Goal: Task Accomplishment & Management: Manage account settings

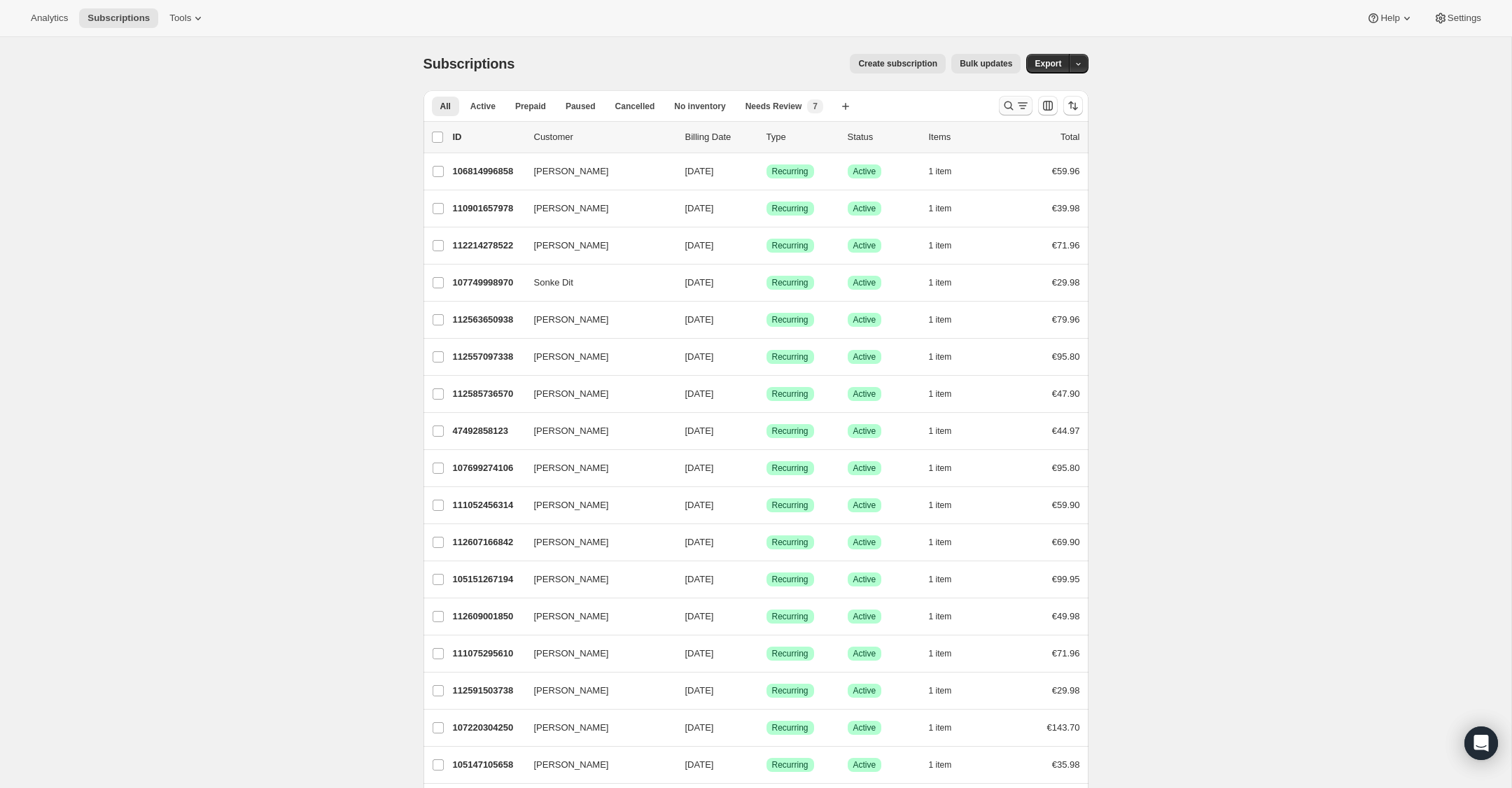
click at [1008, 107] on icon "Search and filter results" at bounding box center [1008, 105] width 14 height 14
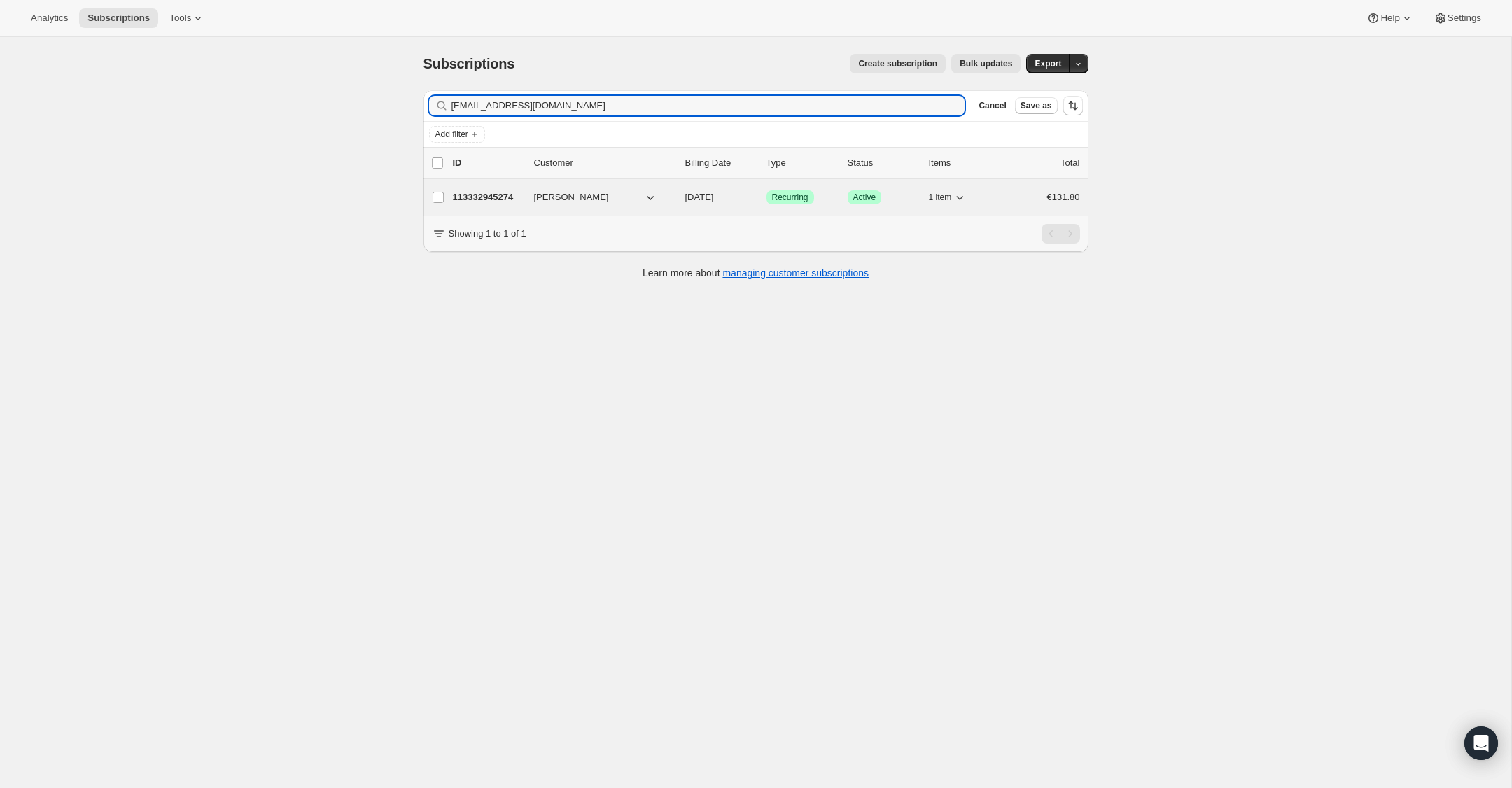
type input "[EMAIL_ADDRESS][DOMAIN_NAME]"
click at [480, 198] on p "113332945274" at bounding box center [488, 197] width 70 height 14
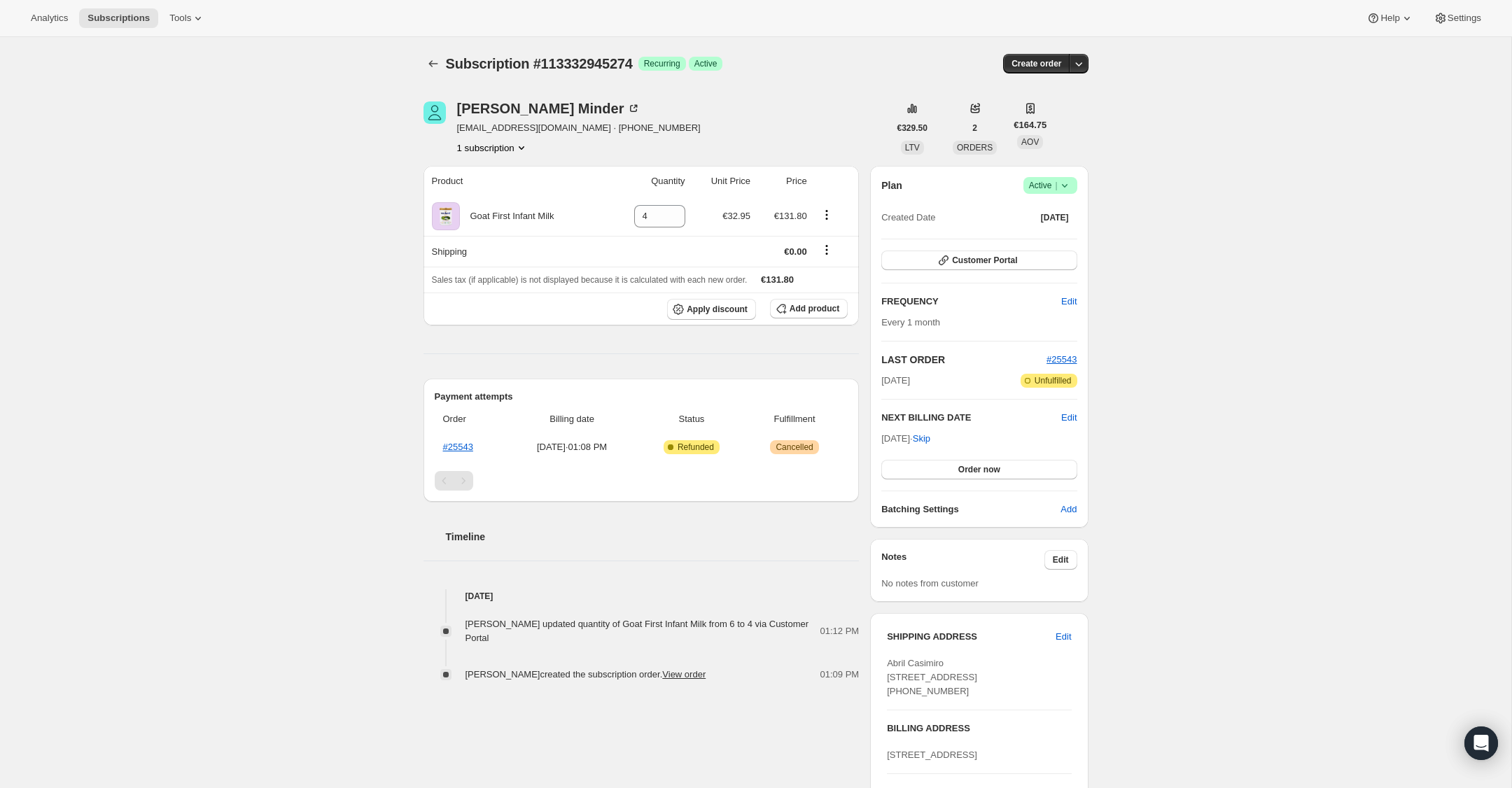
click at [1068, 182] on icon at bounding box center [1065, 185] width 14 height 14
click at [1068, 242] on span "Cancel subscription" at bounding box center [1046, 237] width 79 height 10
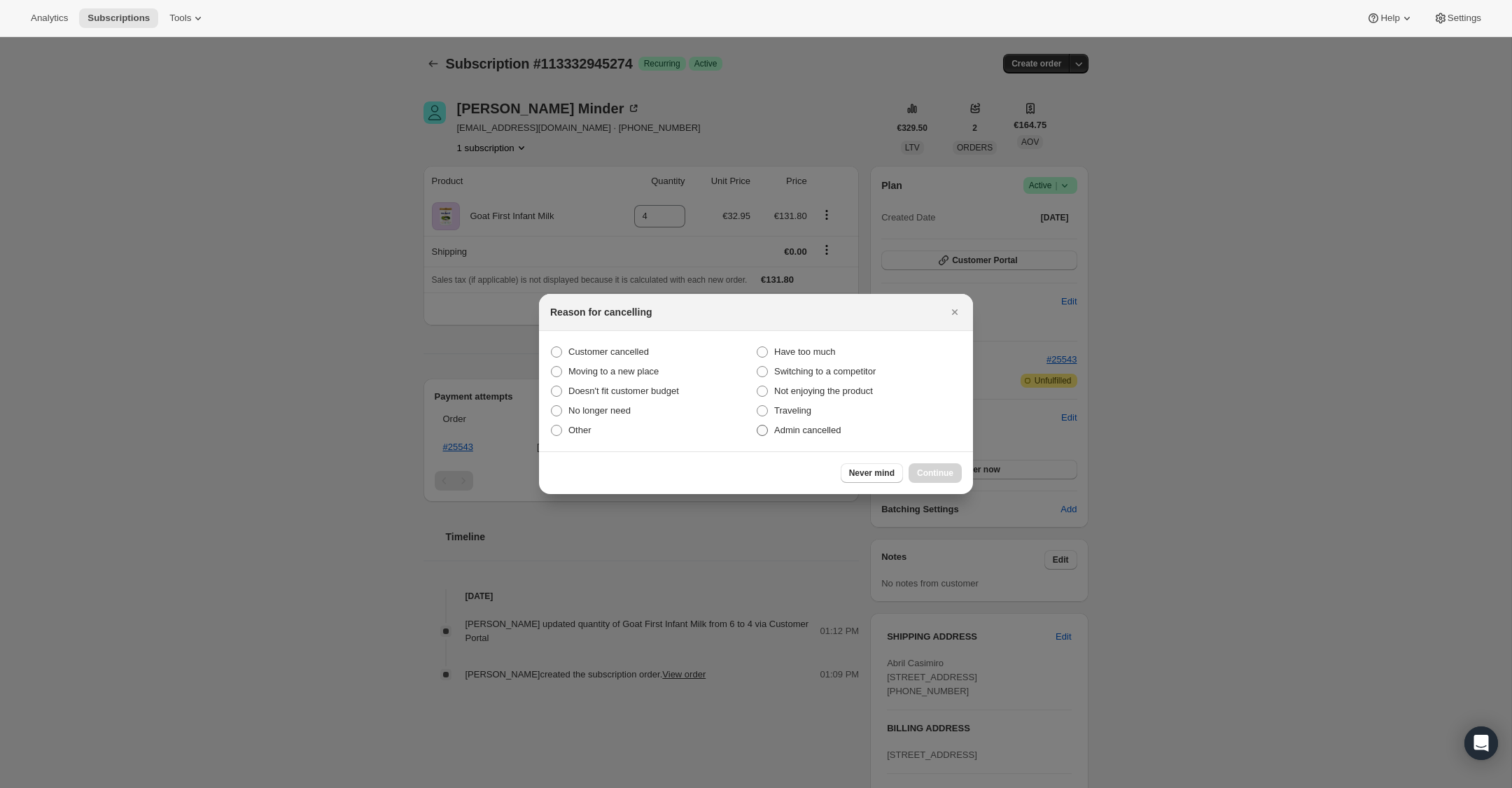
click at [761, 425] on span ":rbu:" at bounding box center [762, 430] width 11 height 11
click at [757, 425] on input "Admin cancelled" at bounding box center [757, 425] width 1 height 1
radio input "true"
click at [944, 474] on span "Continue" at bounding box center [936, 473] width 36 height 11
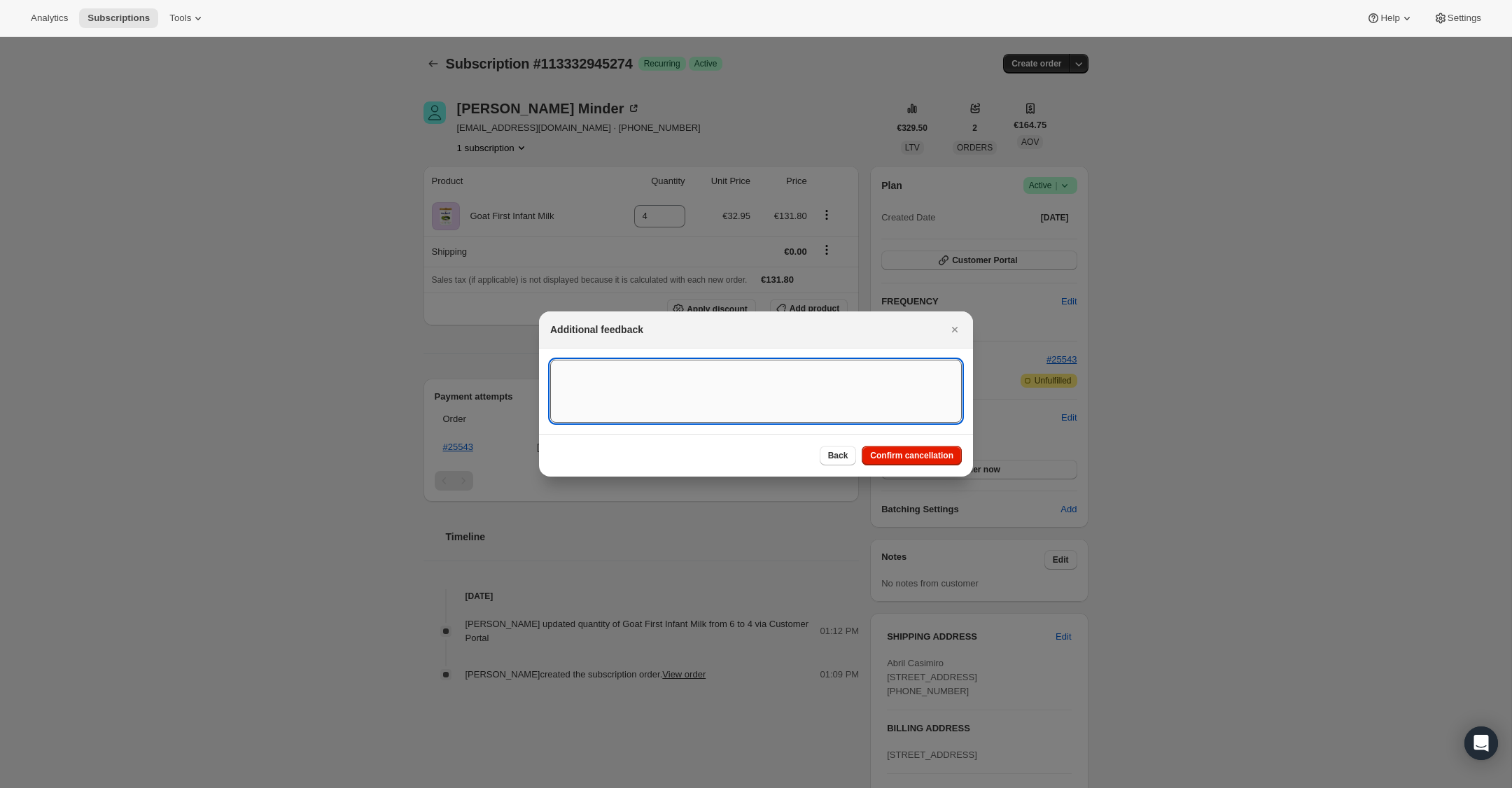
click at [729, 372] on textarea ":rbu:" at bounding box center [756, 391] width 412 height 63
type textarea "Overseas ORder - [GEOGRAPHIC_DATA]"
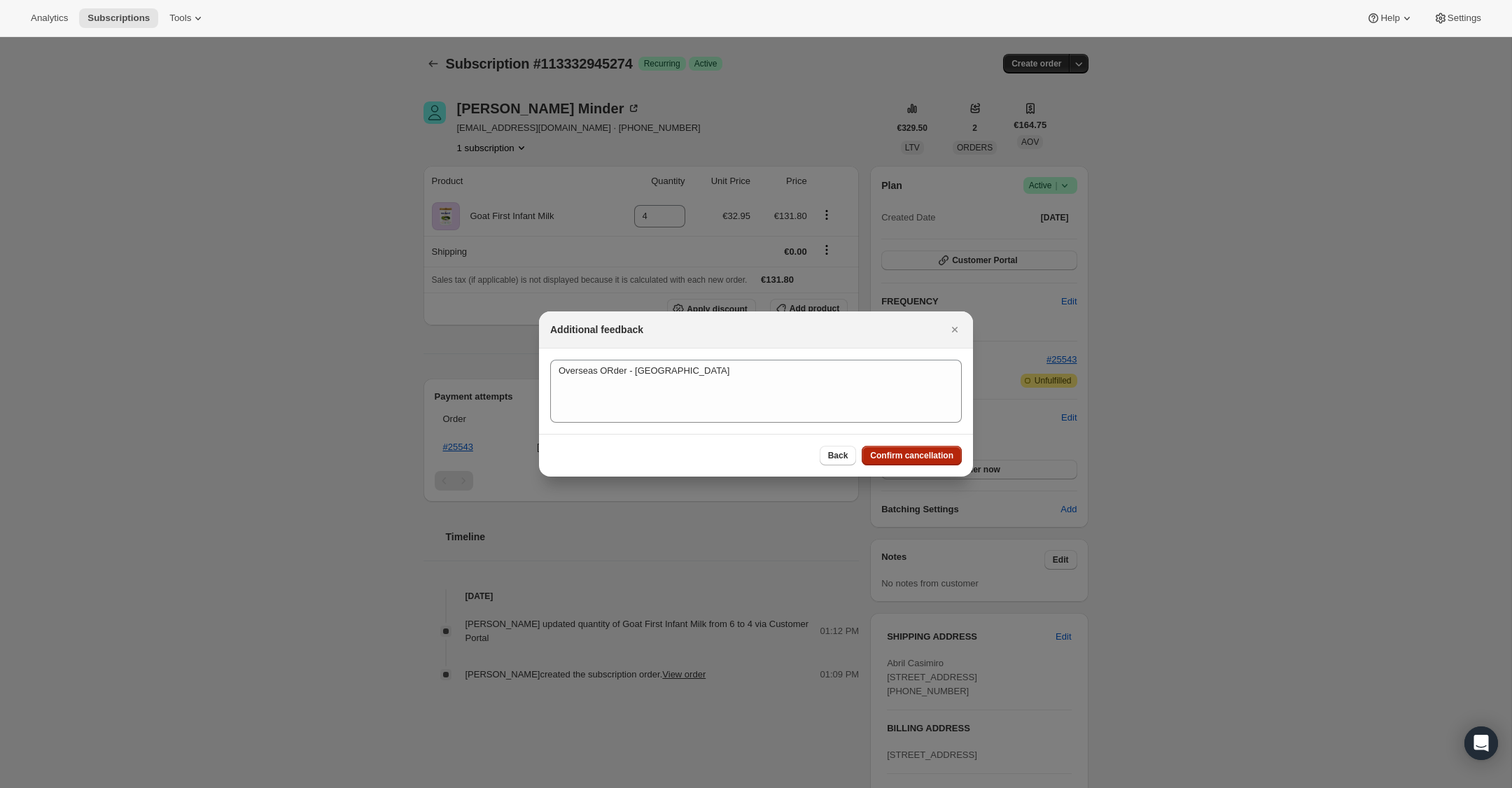
click at [930, 463] on button "Confirm cancellation" at bounding box center [911, 455] width 100 height 20
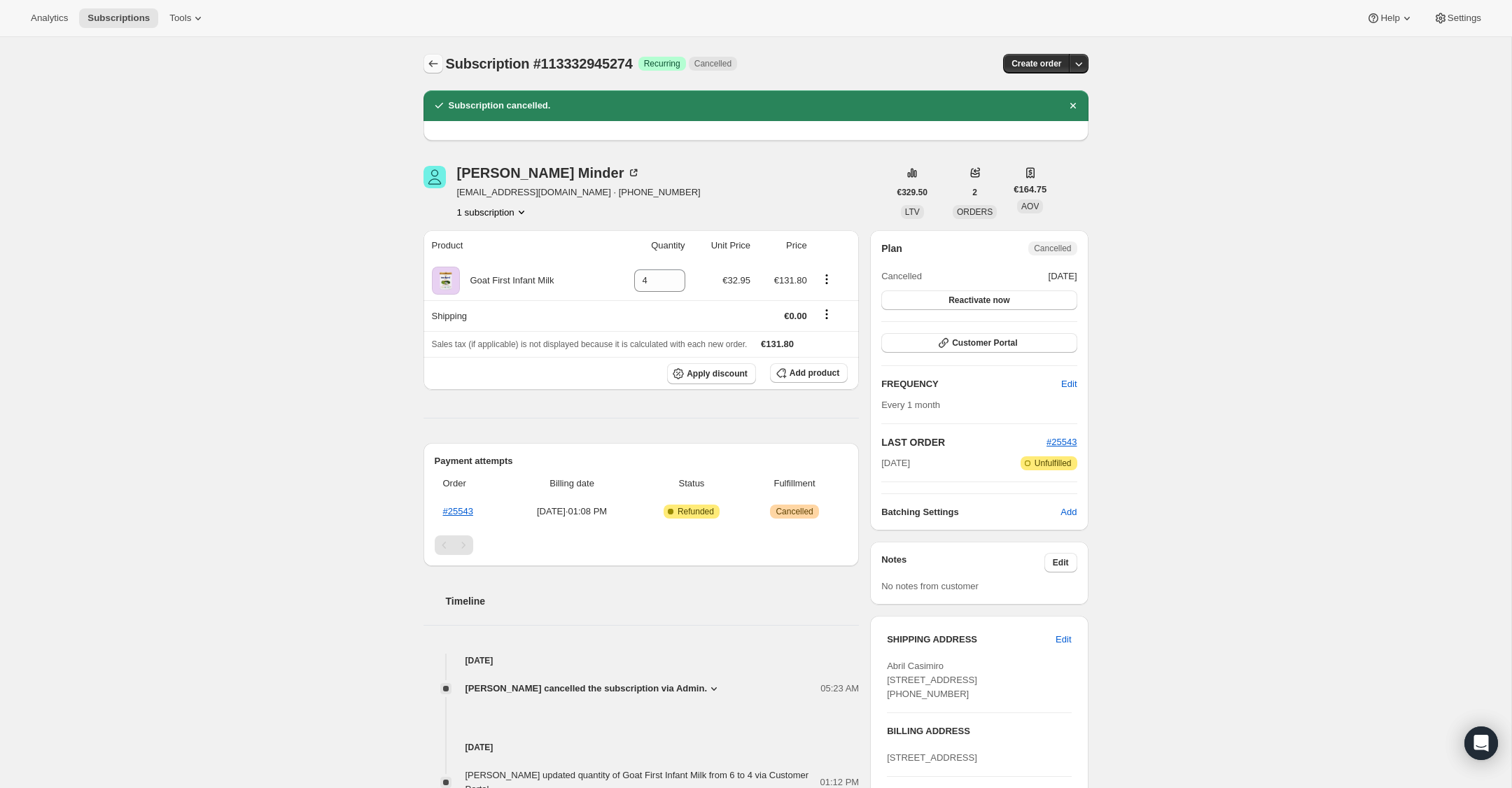
click at [435, 63] on icon "Subscriptions" at bounding box center [433, 63] width 14 height 14
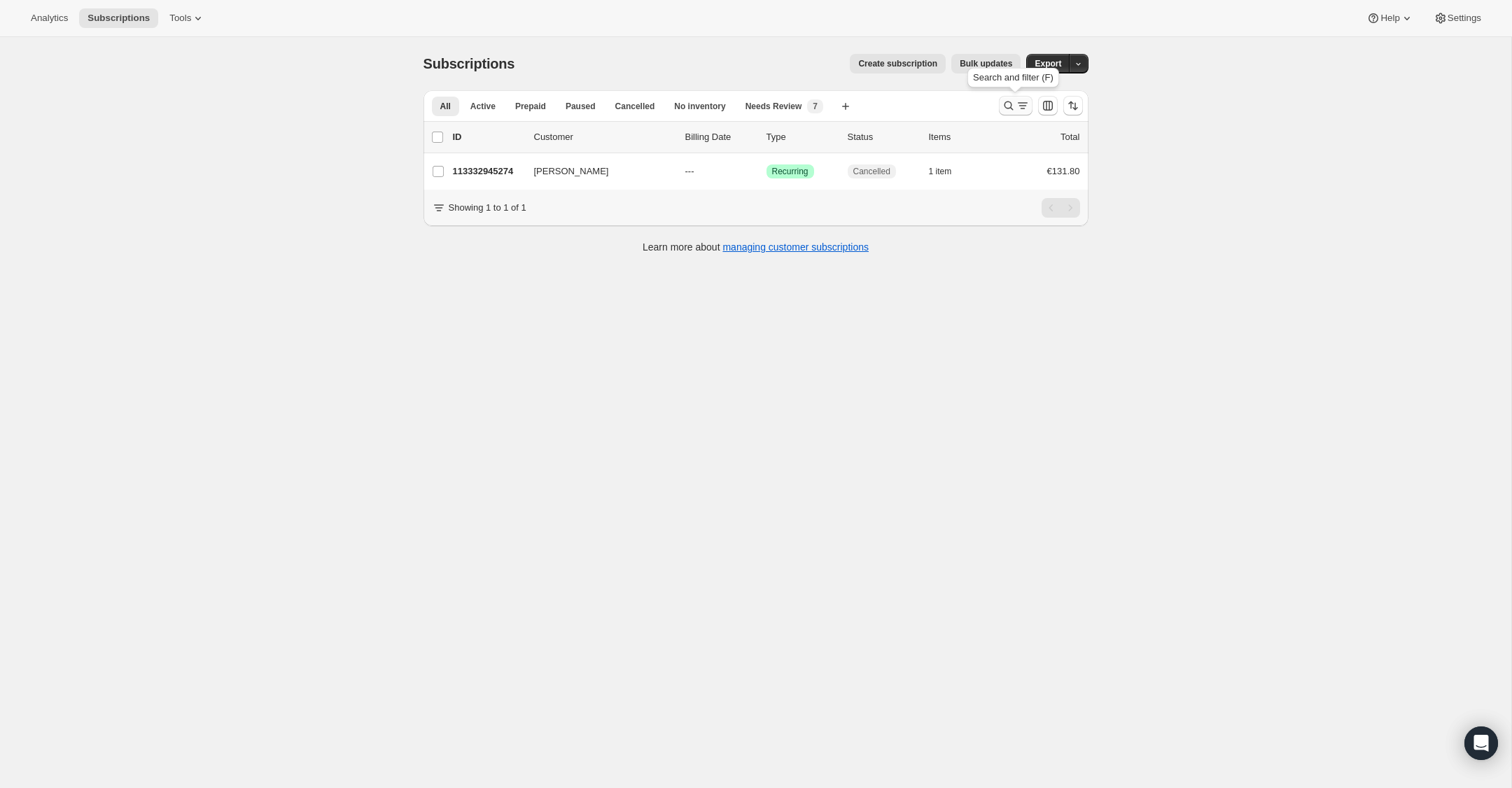
click at [1008, 103] on icon "Search and filter results" at bounding box center [1008, 105] width 14 height 14
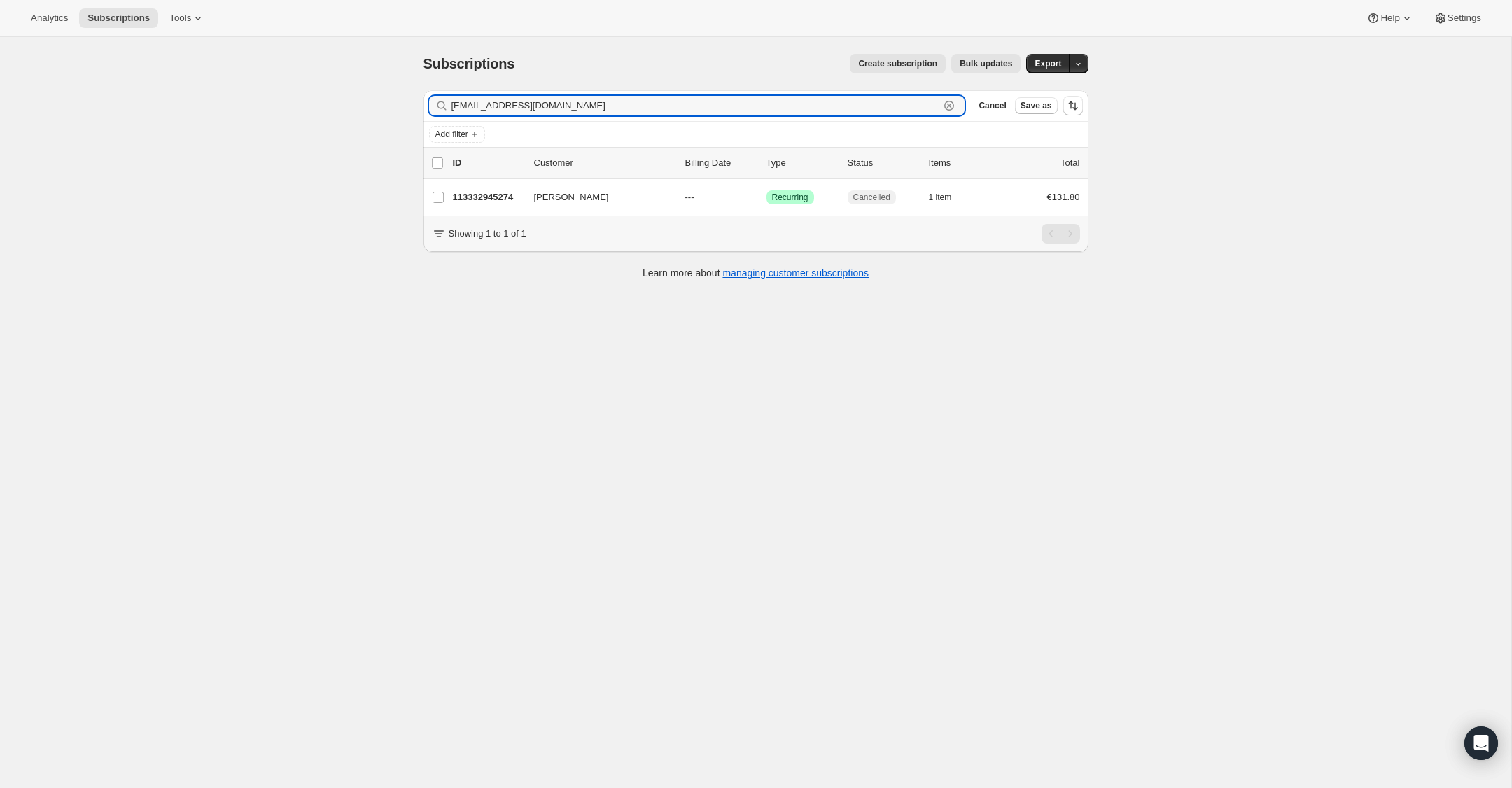
click at [949, 105] on icon "button" at bounding box center [949, 106] width 5 height 5
paste input "[EMAIL_ADDRESS][DOMAIN_NAME]"
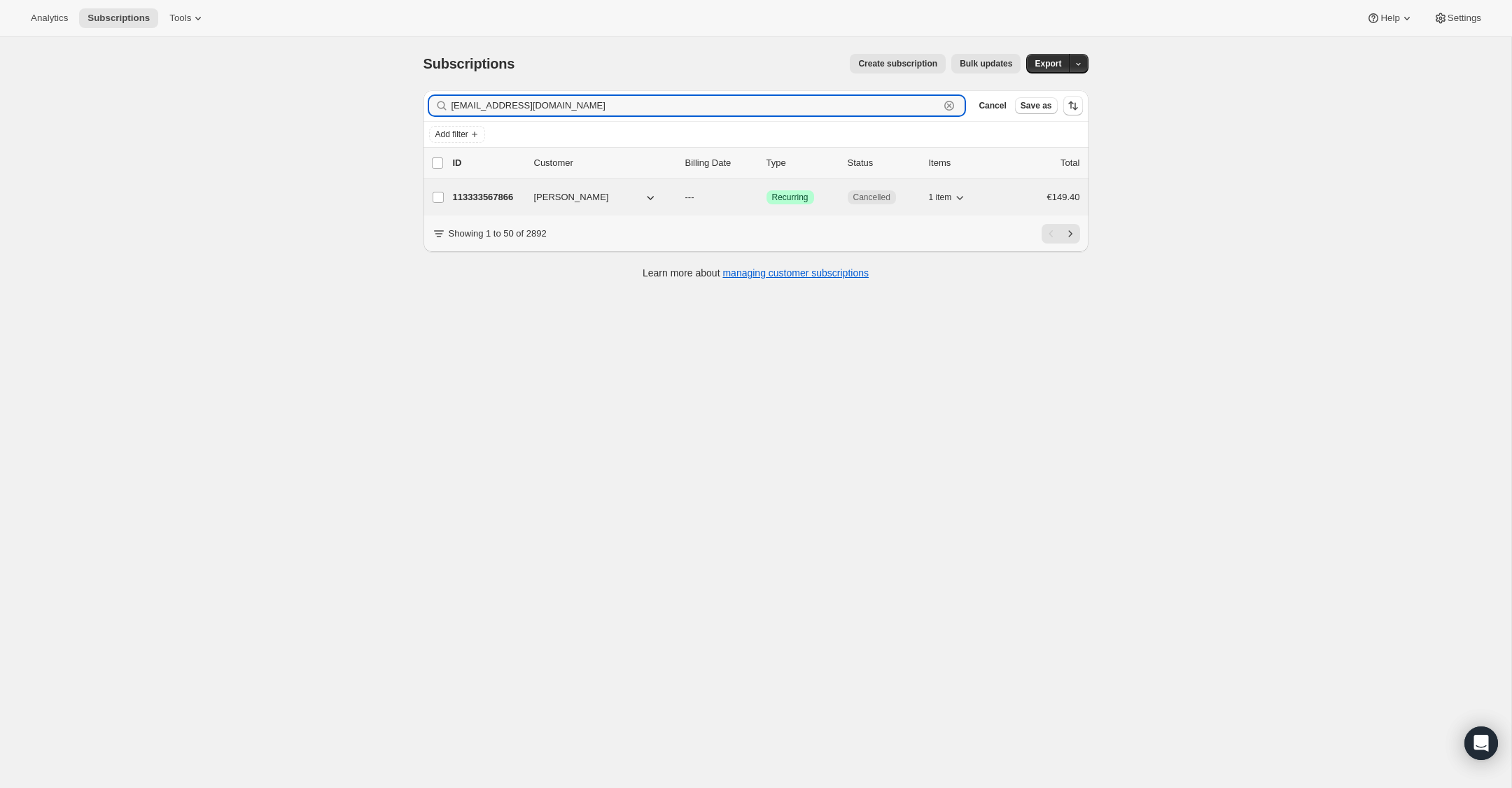
type input "[EMAIL_ADDRESS][DOMAIN_NAME]"
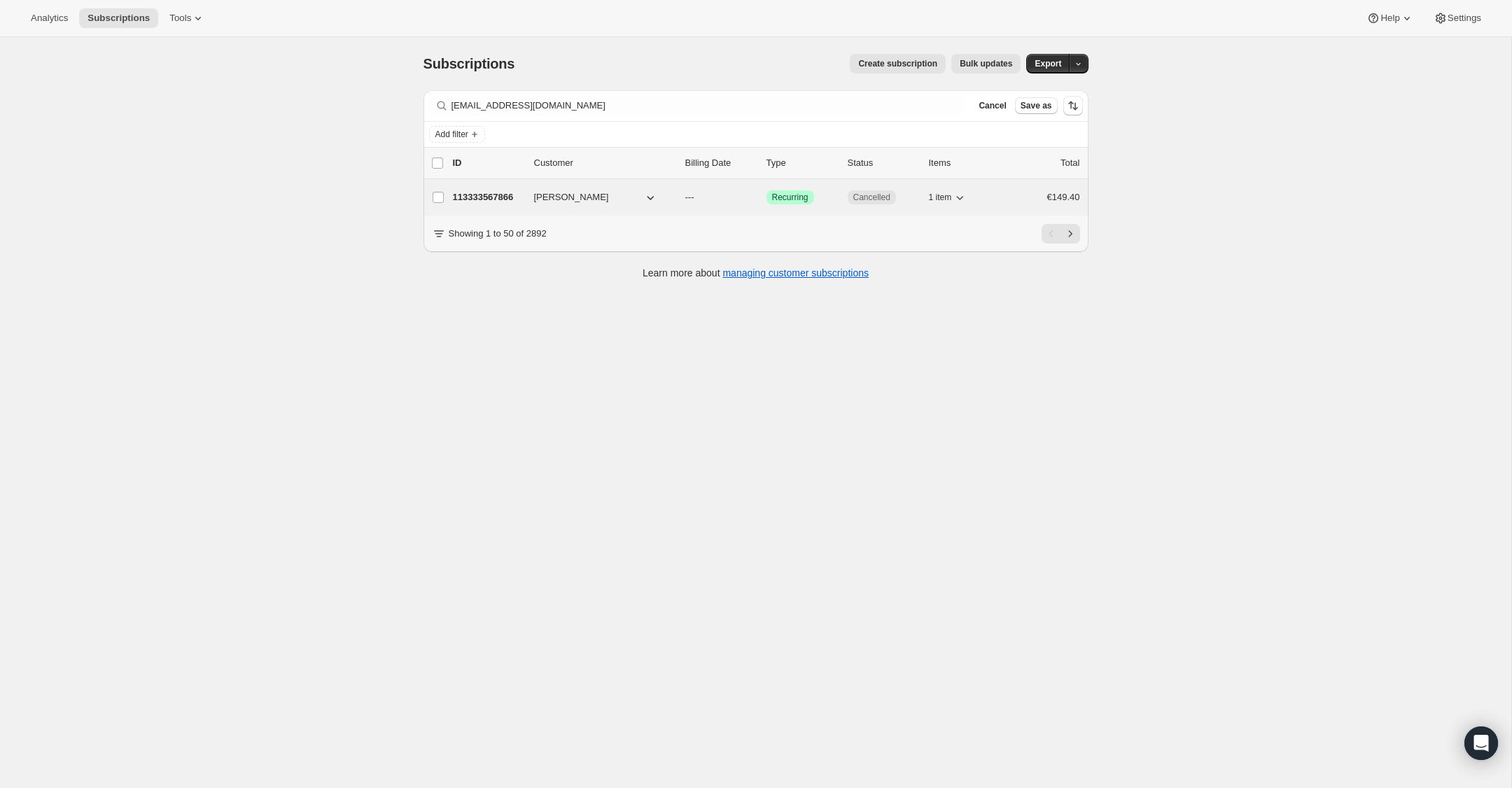
click at [471, 198] on p "113333567866" at bounding box center [488, 197] width 70 height 14
